Goal: Transaction & Acquisition: Purchase product/service

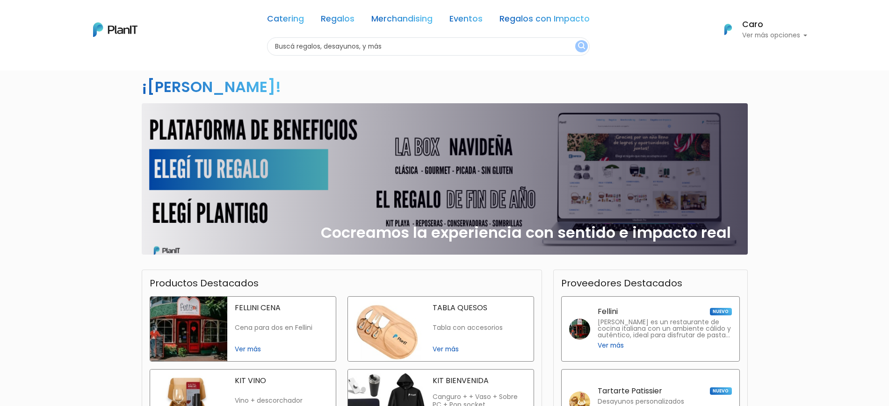
scroll to position [50, 0]
drag, startPoint x: 897, startPoint y: 62, endPoint x: 897, endPoint y: 94, distance: 32.3
click at [888, 94] on html "Catering Regalos Merchandising Eventos Regalos con Impacto Catering Regalos Mer…" at bounding box center [444, 153] width 889 height 406
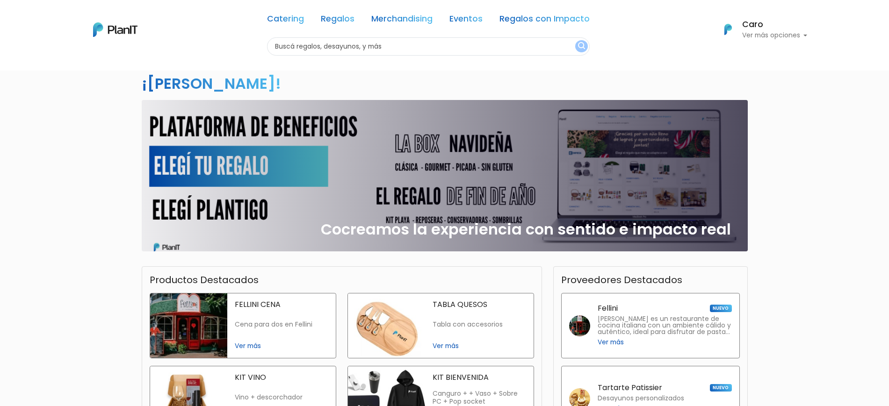
scroll to position [134, 0]
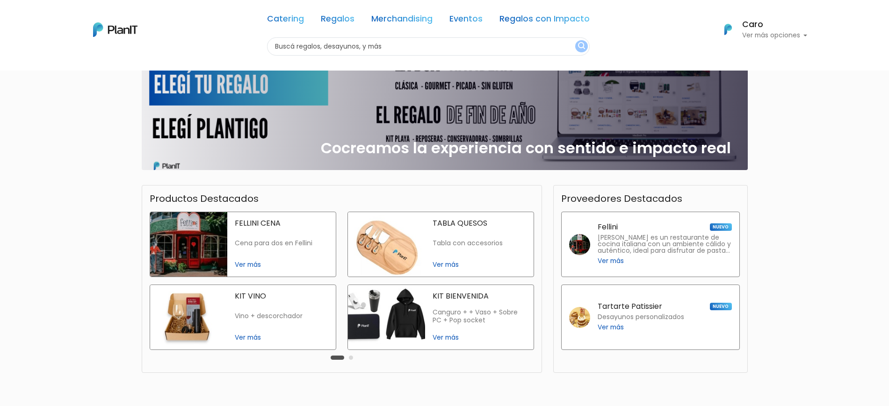
click at [250, 263] on span "Ver más" at bounding box center [281, 265] width 93 height 10
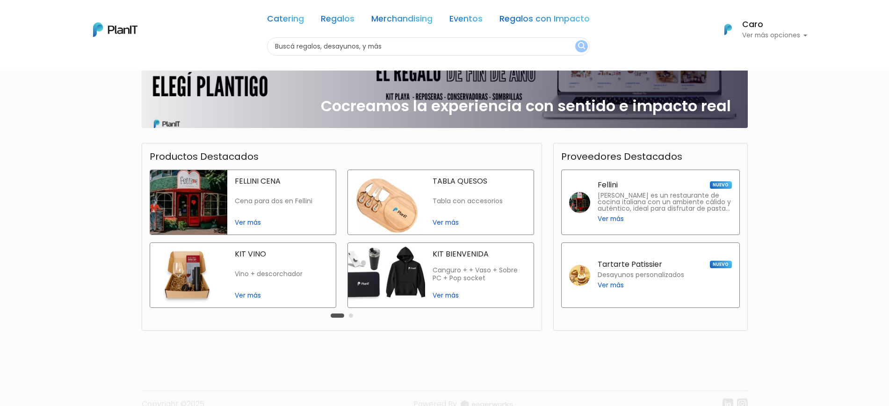
scroll to position [159, 0]
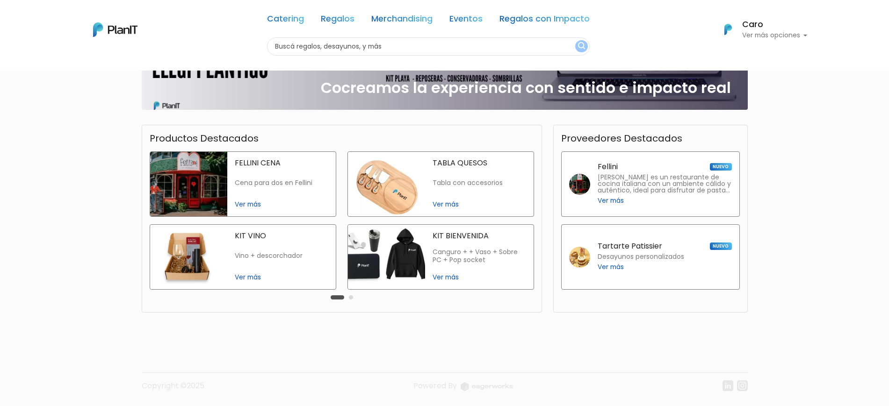
click at [254, 274] on span "Ver más" at bounding box center [281, 277] width 93 height 10
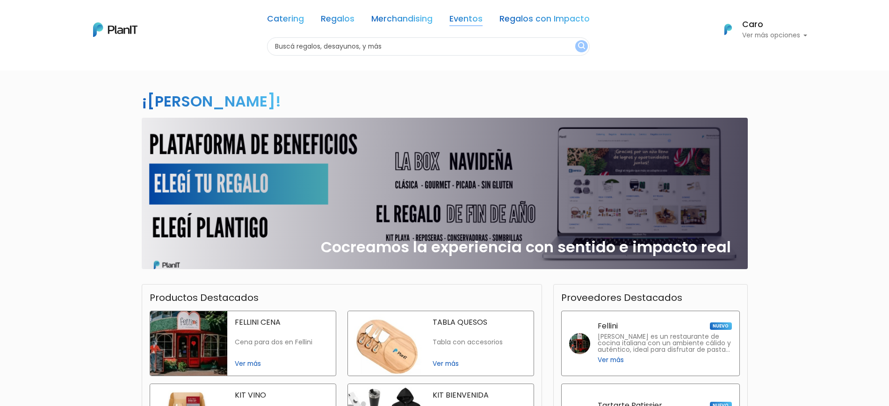
click at [458, 23] on link "Eventos" at bounding box center [465, 20] width 33 height 11
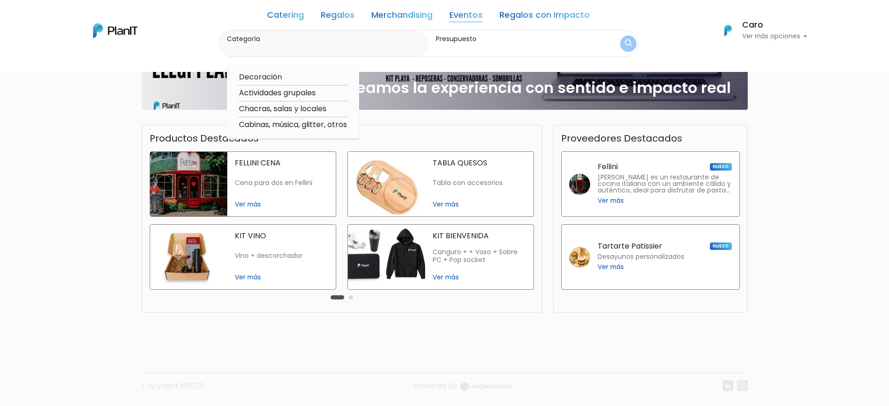
scroll to position [72, 0]
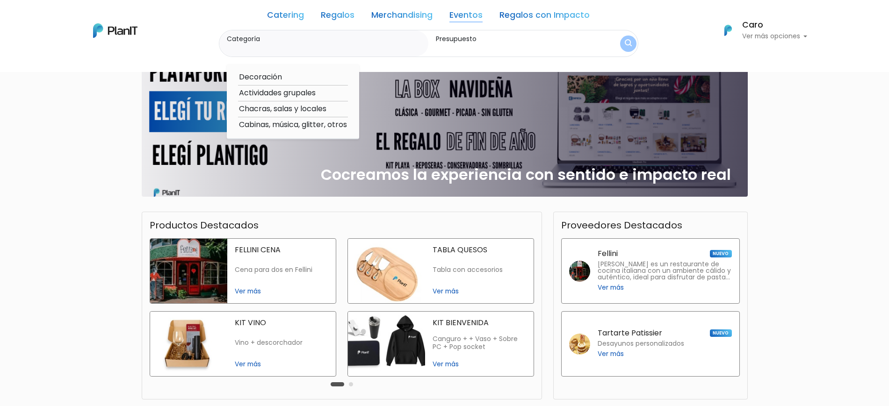
click at [610, 351] on span "Ver más" at bounding box center [610, 354] width 26 height 10
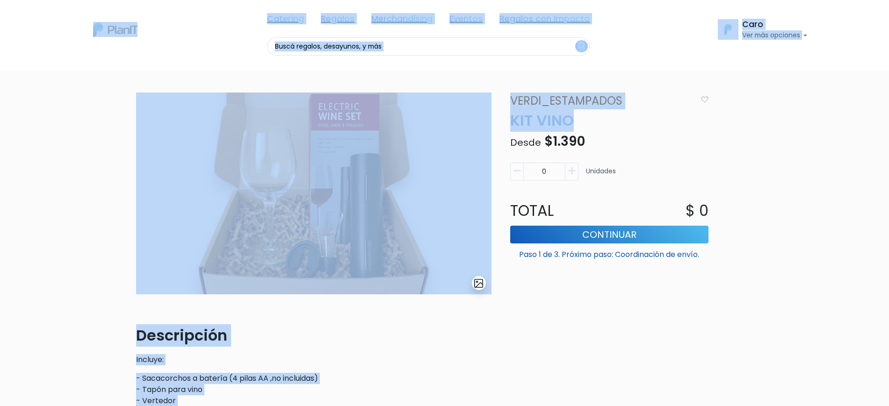
drag, startPoint x: 855, startPoint y: 81, endPoint x: 897, endPoint y: 81, distance: 42.1
click at [888, 81] on html "Catering Regalos Merchandising Eventos Regalos con Impacto Catering Regalos Mer…" at bounding box center [444, 203] width 889 height 406
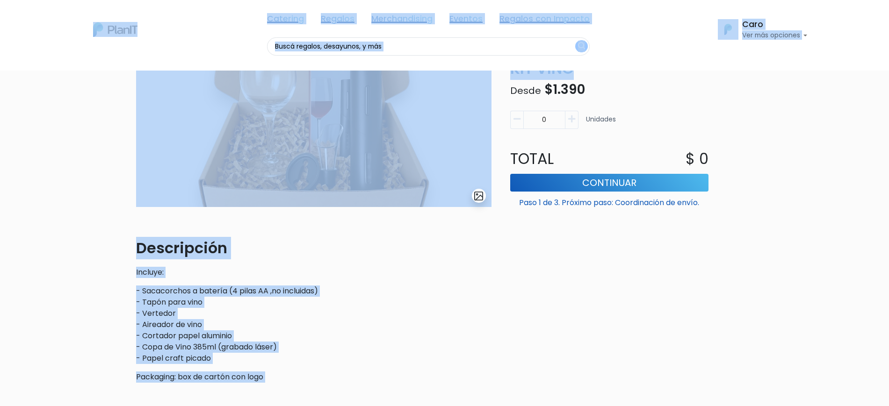
scroll to position [172, 0]
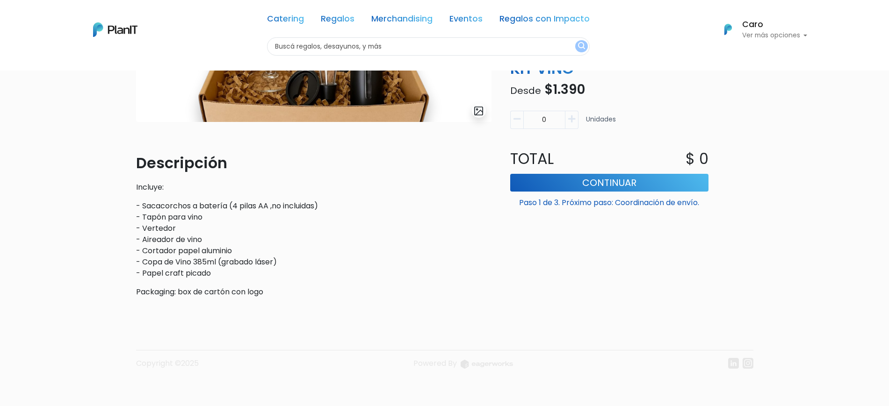
click at [852, 244] on div "slide 1 of 1 Descripción Incluye: - Sacacorchos a batería (4 pilas AA ,no inclu…" at bounding box center [444, 152] width 889 height 509
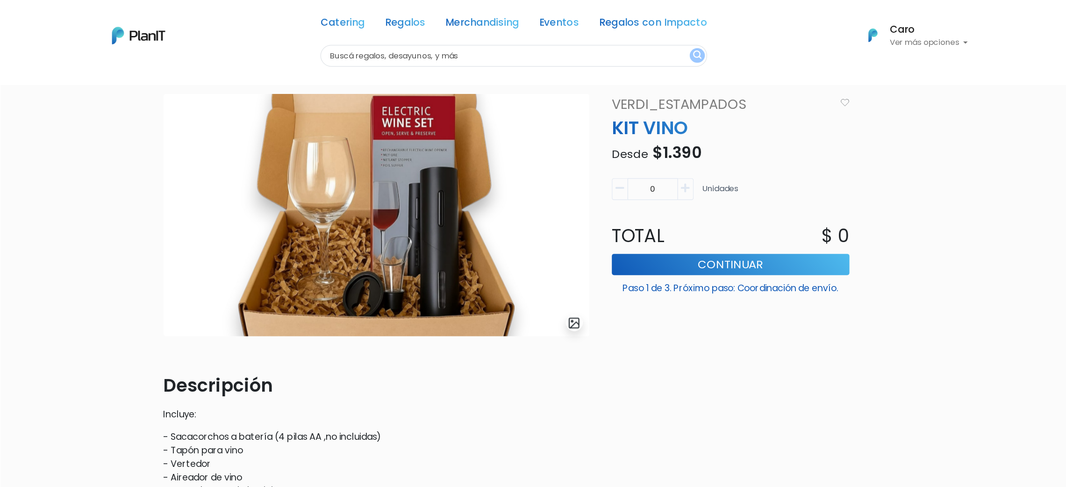
scroll to position [0, 0]
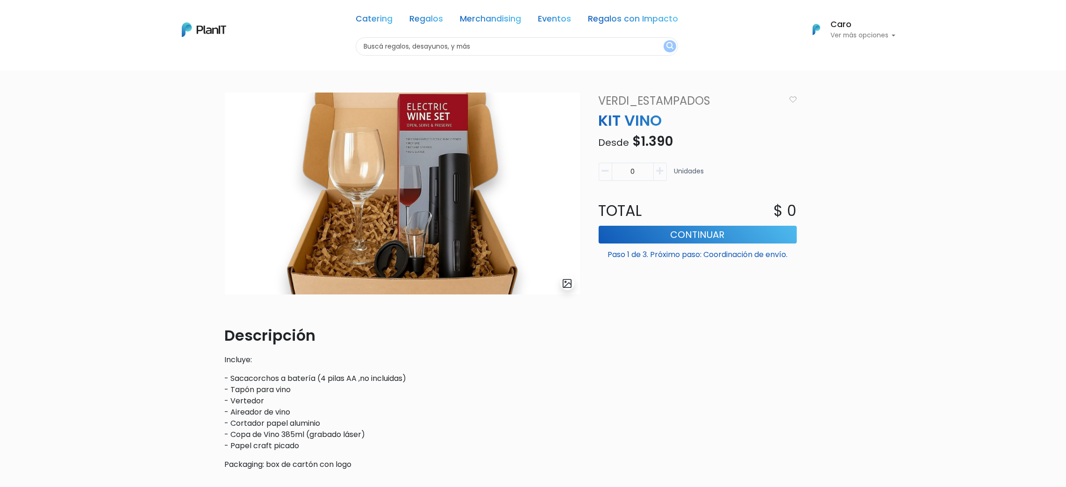
drag, startPoint x: 1072, startPoint y: 0, endPoint x: 668, endPoint y: 443, distance: 599.2
click at [668, 406] on div "VERDI_ESTAMPADOS KIT VINO Desde $1.390 Descripción Incluye: - Sacacorchos a bat…" at bounding box center [697, 285] width 209 height 385
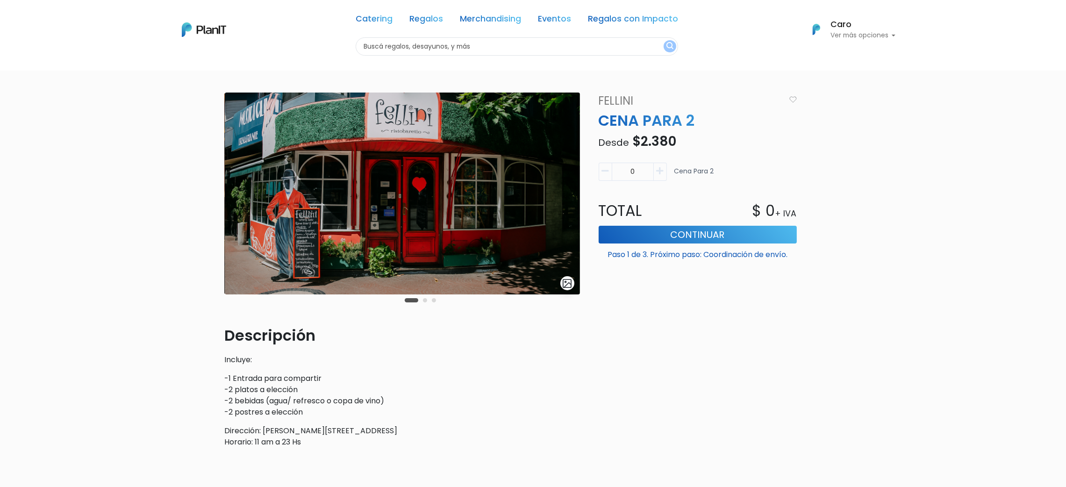
drag, startPoint x: 886, startPoint y: 1, endPoint x: 97, endPoint y: 361, distance: 866.8
click at [97, 361] on div "slide 2 of 3 Descripción Incluye: -1 Entrada para compartir -2 platos a elecció…" at bounding box center [533, 313] width 1066 height 486
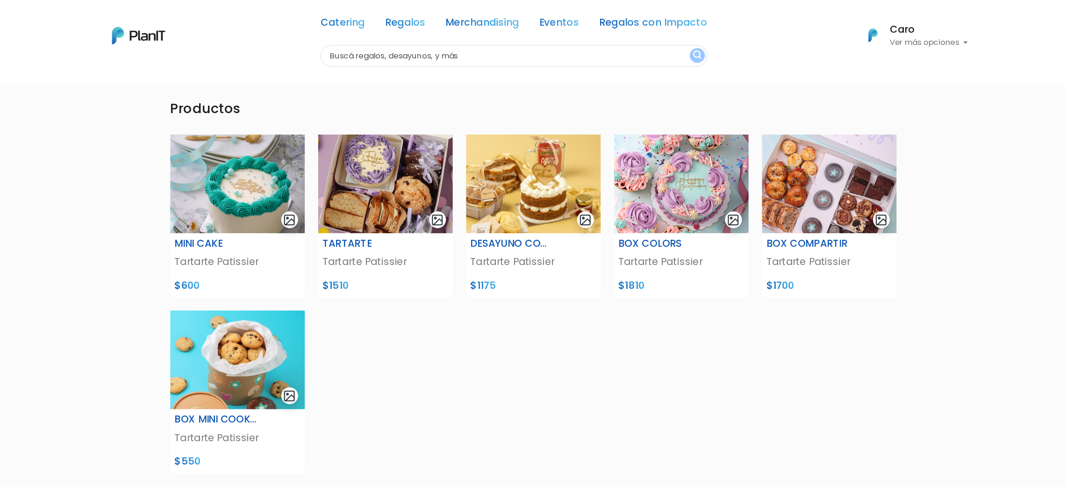
scroll to position [35, 0]
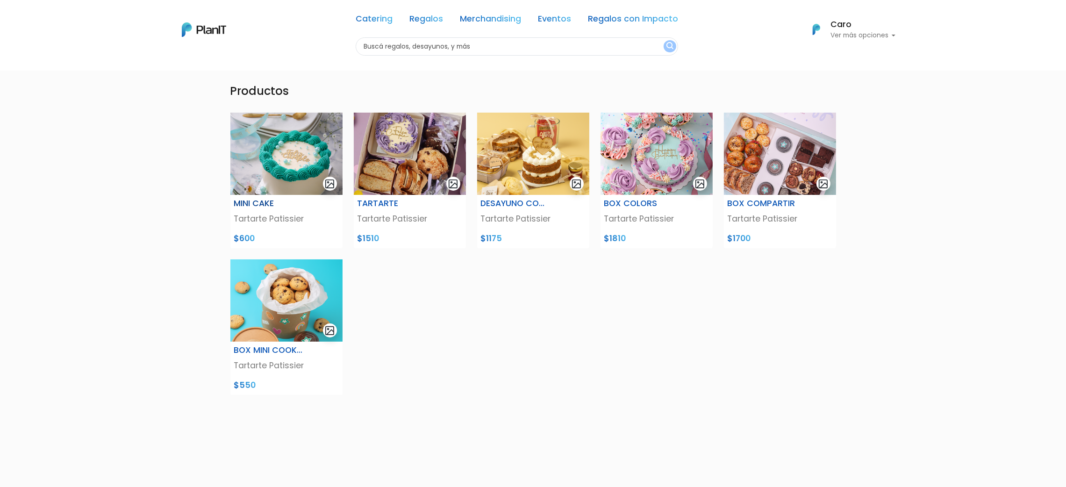
click at [267, 196] on div "MINI CAKE Tartarte Patissier $600" at bounding box center [286, 221] width 112 height 53
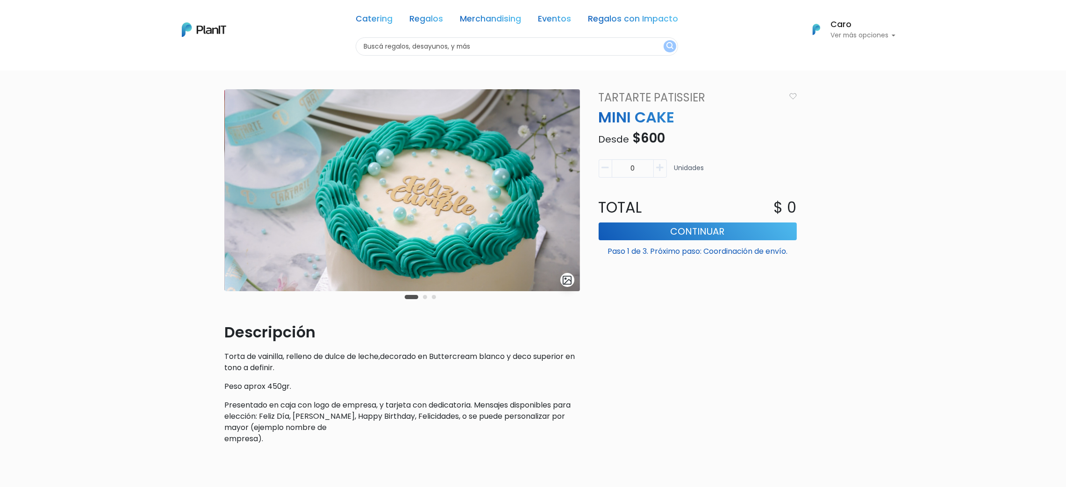
scroll to position [4, 0]
